Goal: Task Accomplishment & Management: Manage account settings

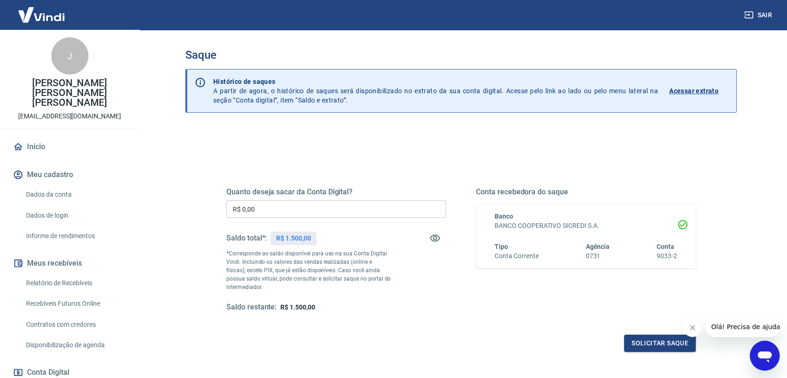
click at [319, 341] on div "Solicitar saque" at bounding box center [461, 342] width 470 height 17
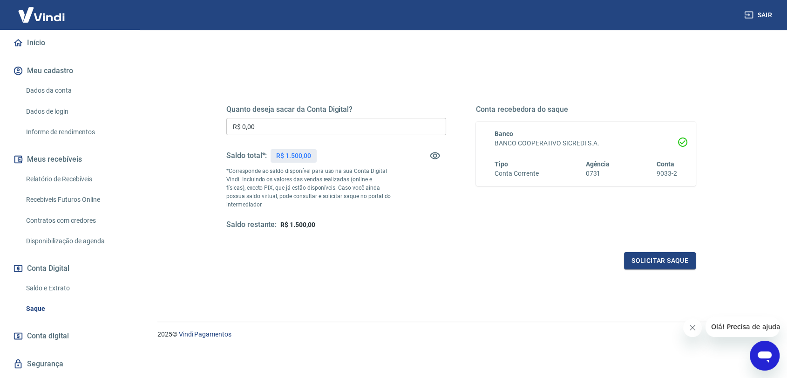
scroll to position [118, 0]
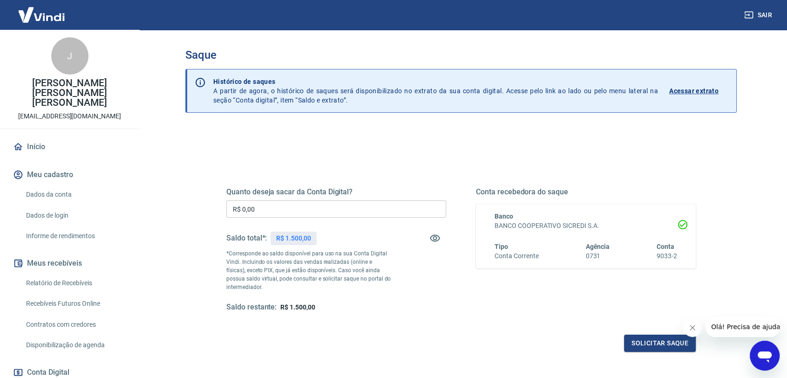
click at [761, 10] on button "Sair" at bounding box center [759, 15] width 34 height 17
